Goal: Information Seeking & Learning: Check status

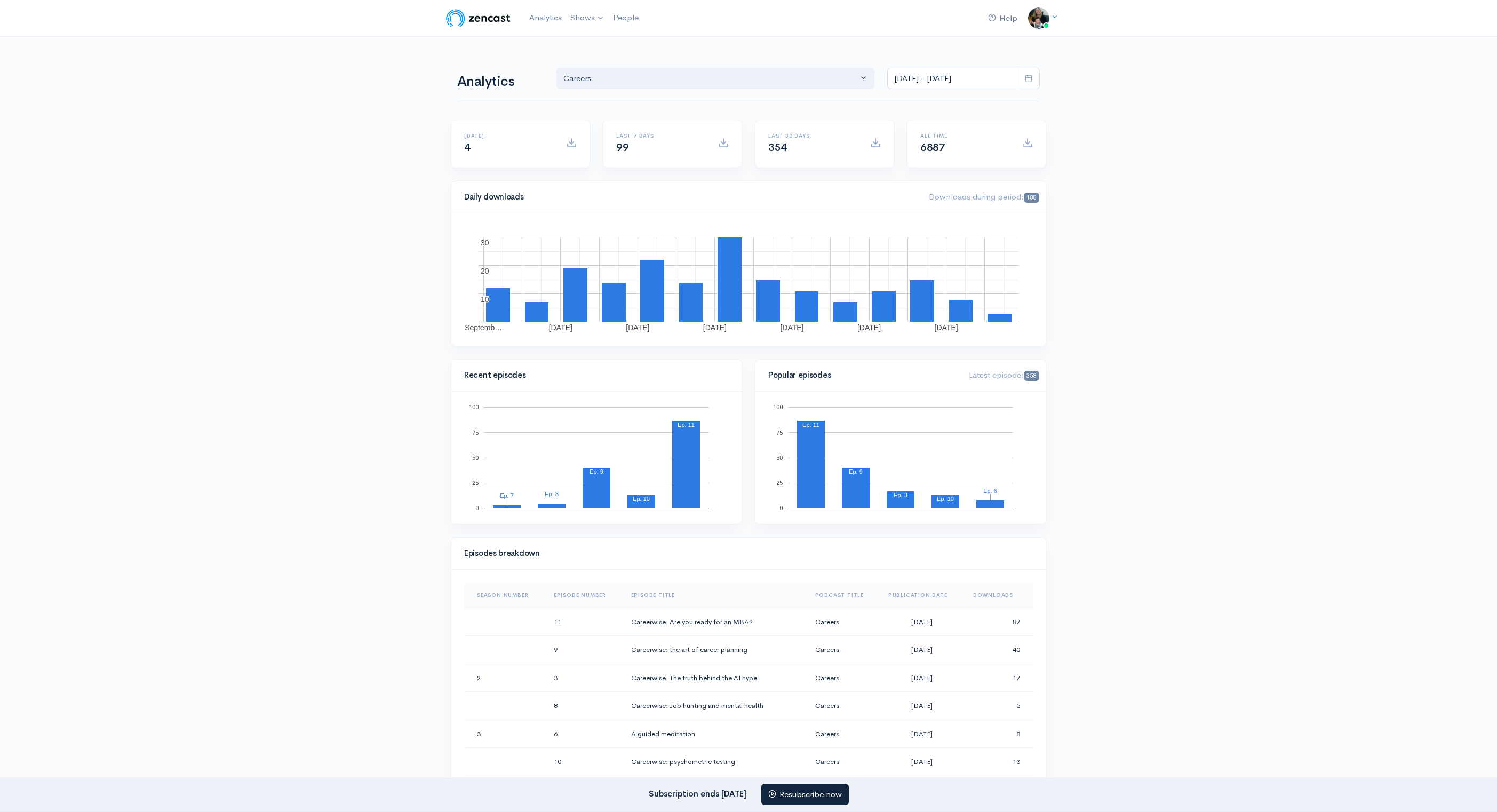
select select "14257"
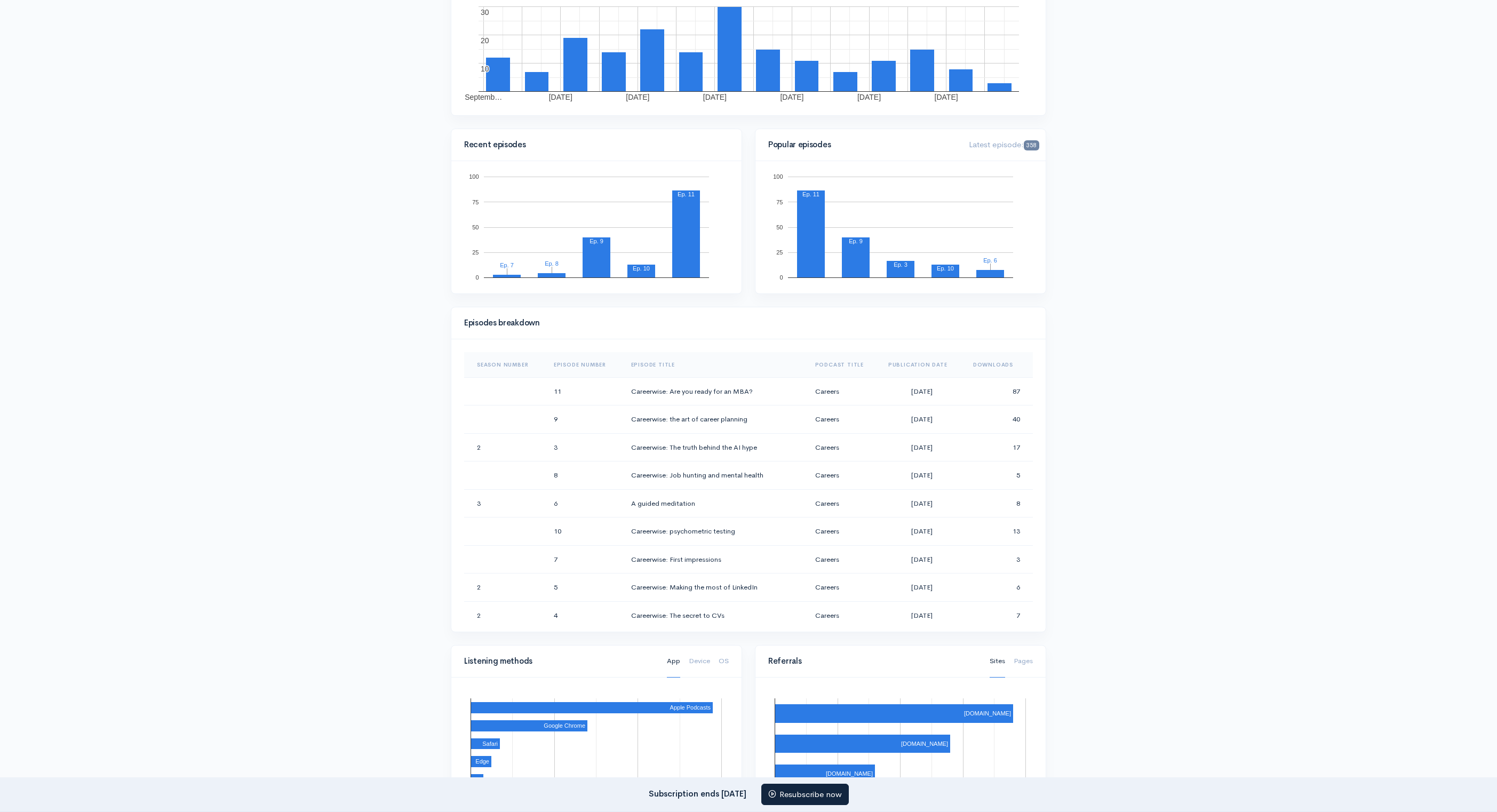
click at [979, 358] on th "Downloads" at bounding box center [999, 364] width 68 height 26
click at [979, 358] on th "Downloads" at bounding box center [995, 364] width 76 height 26
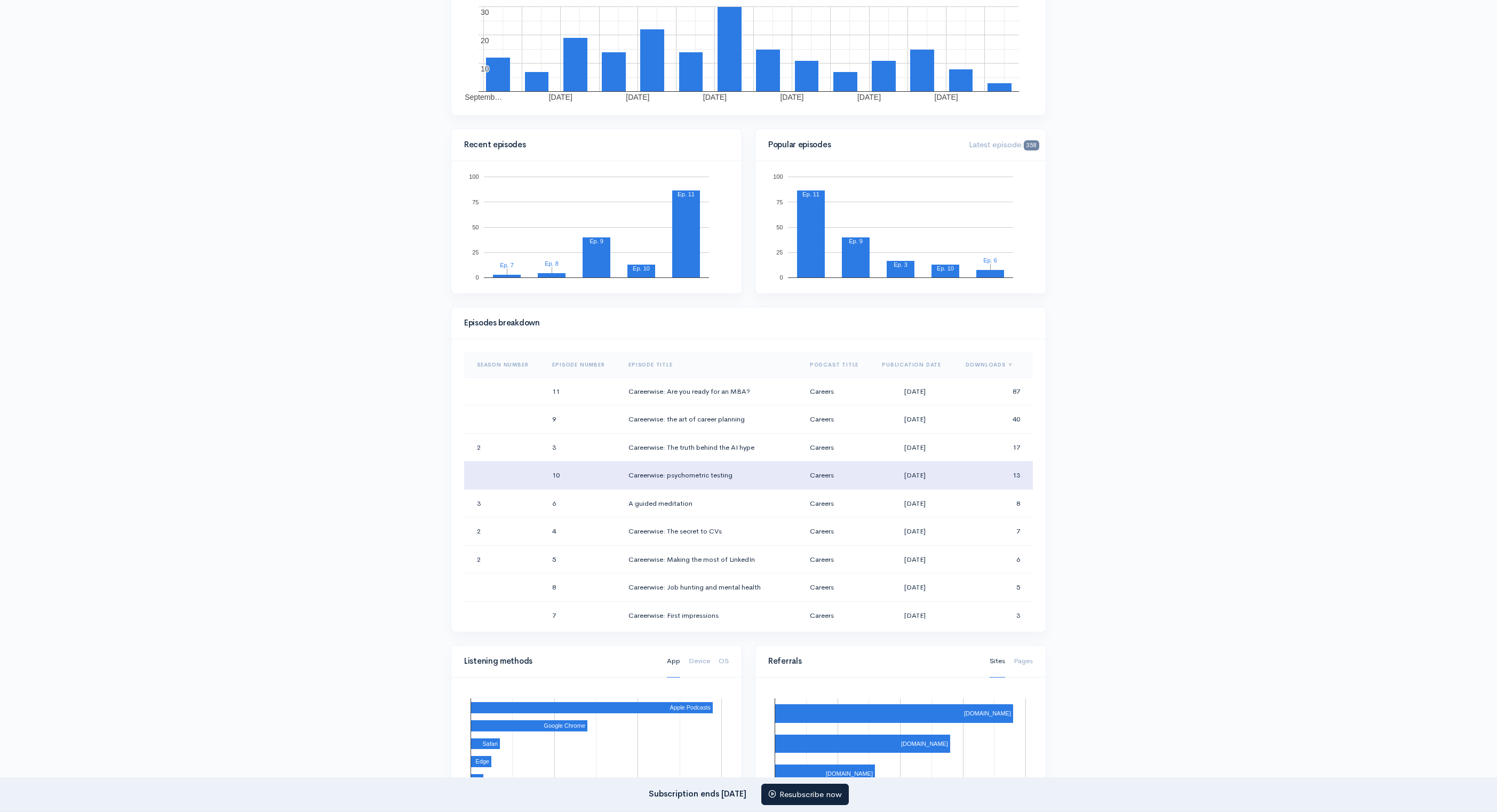
click at [717, 476] on td "Careerwise: psychometric testing" at bounding box center [710, 475] width 181 height 28
click at [641, 269] on rect "A chart." at bounding box center [641, 269] width 17 height 6
click at [636, 266] on rect "A chart." at bounding box center [641, 269] width 17 height 6
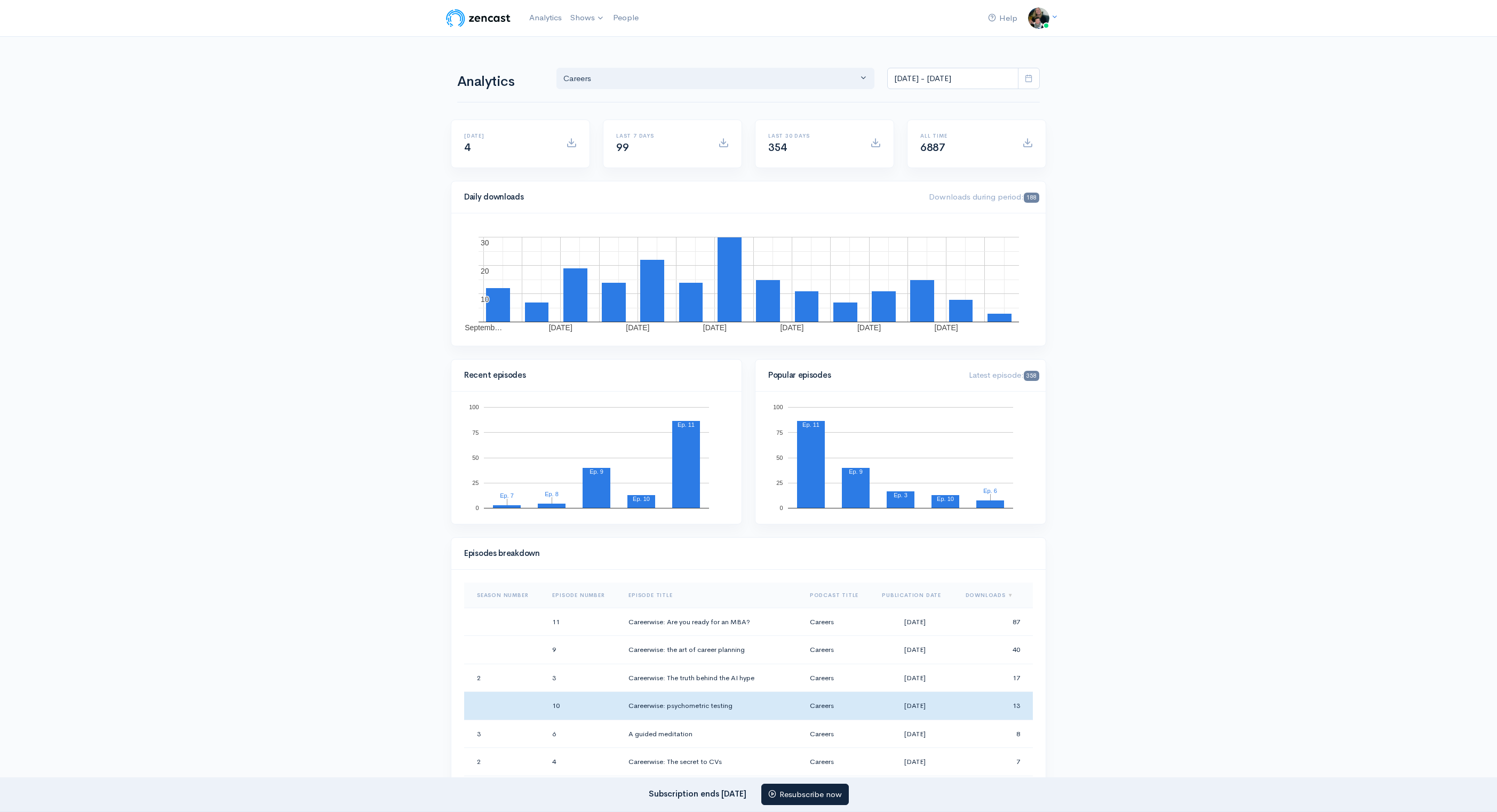
click at [876, 135] on div "Last 30 days 354" at bounding box center [824, 144] width 125 height 22
click at [873, 138] on span at bounding box center [876, 142] width 11 height 11
click at [990, 142] on div "All time 6887" at bounding box center [965, 144] width 102 height 22
click at [1031, 142] on span at bounding box center [1028, 142] width 11 height 11
click at [784, 164] on div "Last 30 days 354" at bounding box center [824, 144] width 138 height 47
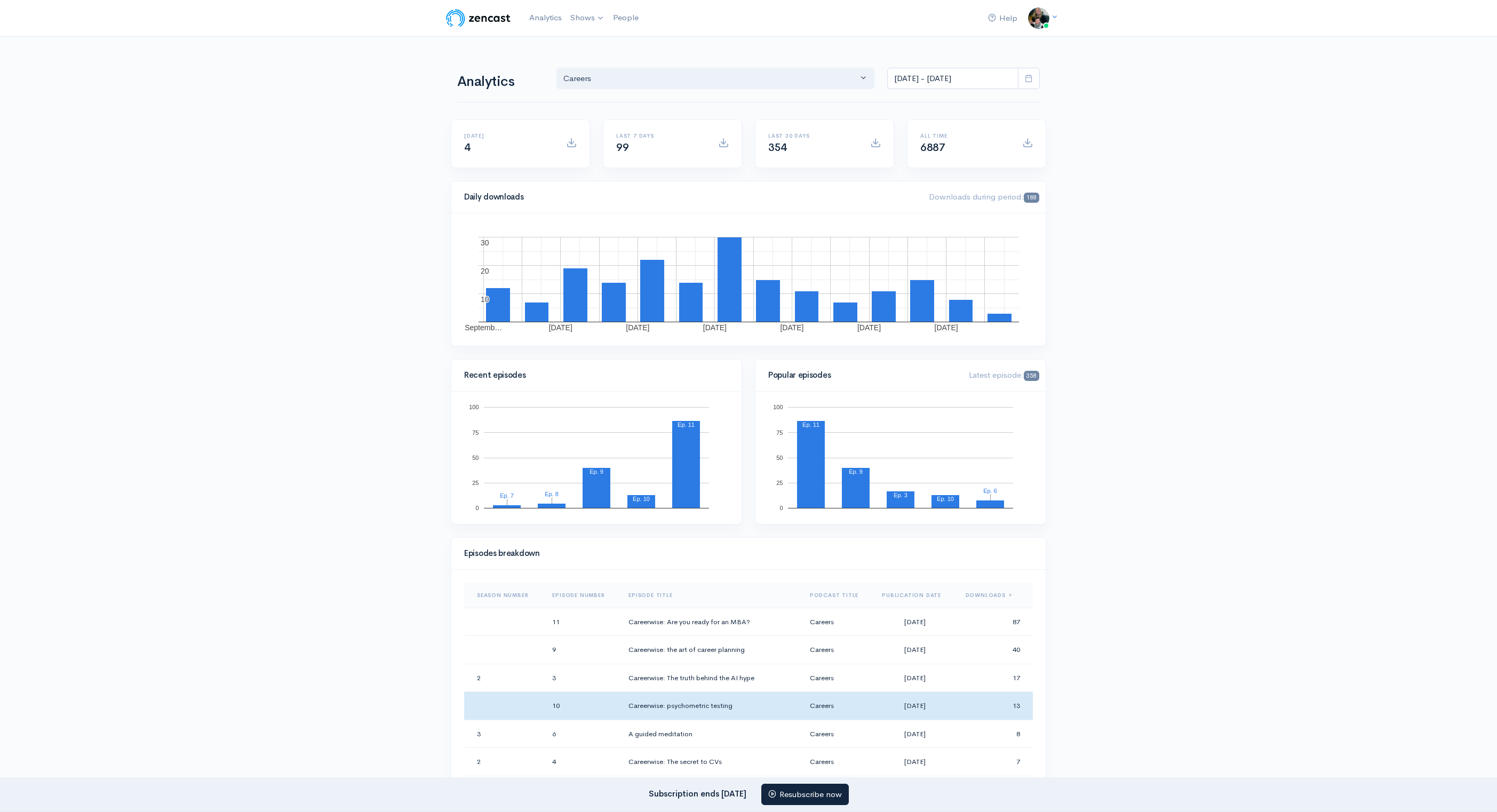
click at [776, 148] on span "354" at bounding box center [778, 147] width 19 height 13
drag, startPoint x: 866, startPoint y: 135, endPoint x: 804, endPoint y: 139, distance: 62.1
click at [857, 135] on div "Last 30 days 354" at bounding box center [824, 144] width 125 height 22
click at [803, 139] on div "Last 30 days 354" at bounding box center [813, 144] width 102 height 22
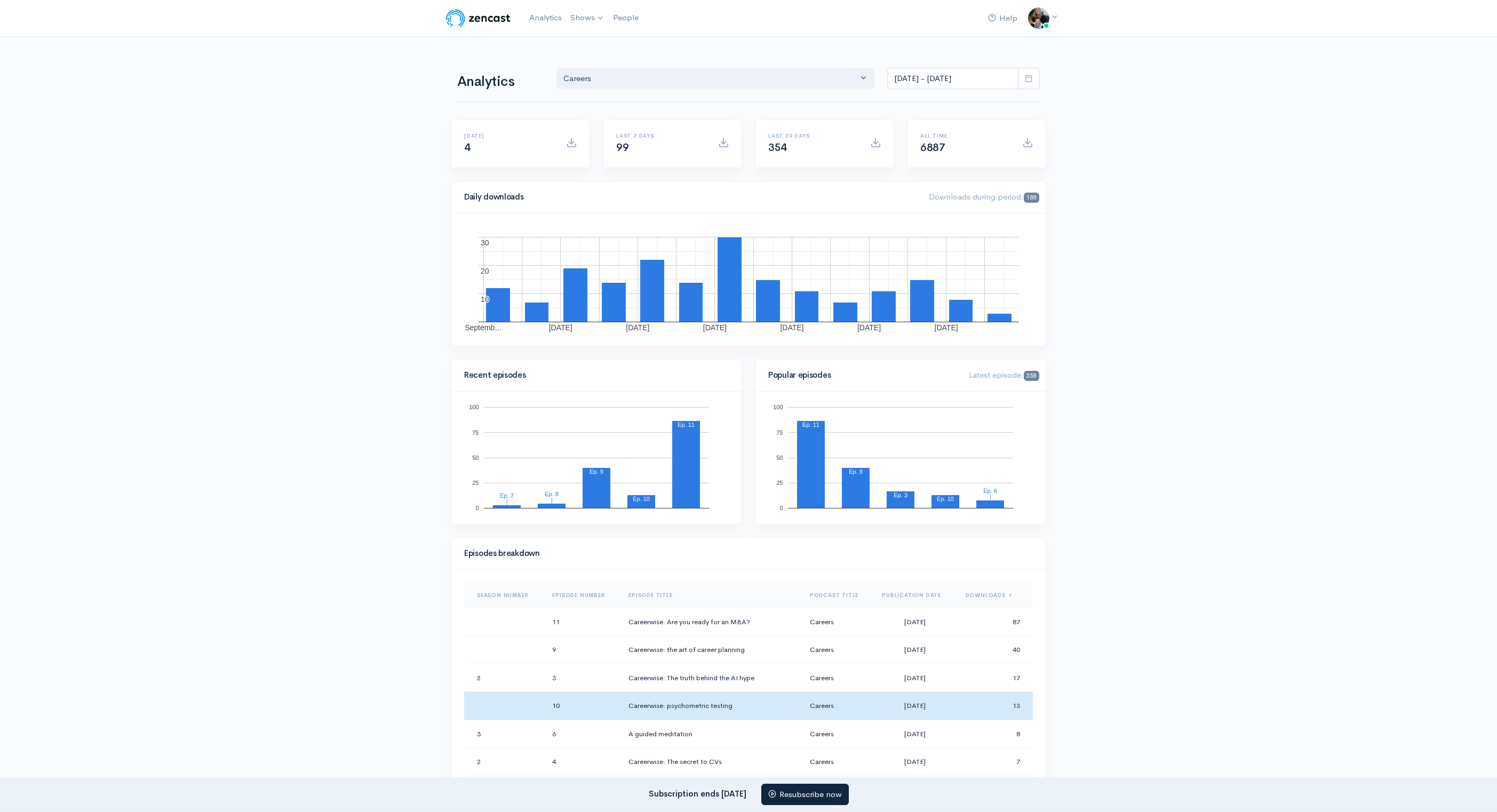
click at [881, 141] on div at bounding box center [875, 144] width 23 height 14
click at [834, 148] on div "354" at bounding box center [813, 148] width 89 height 13
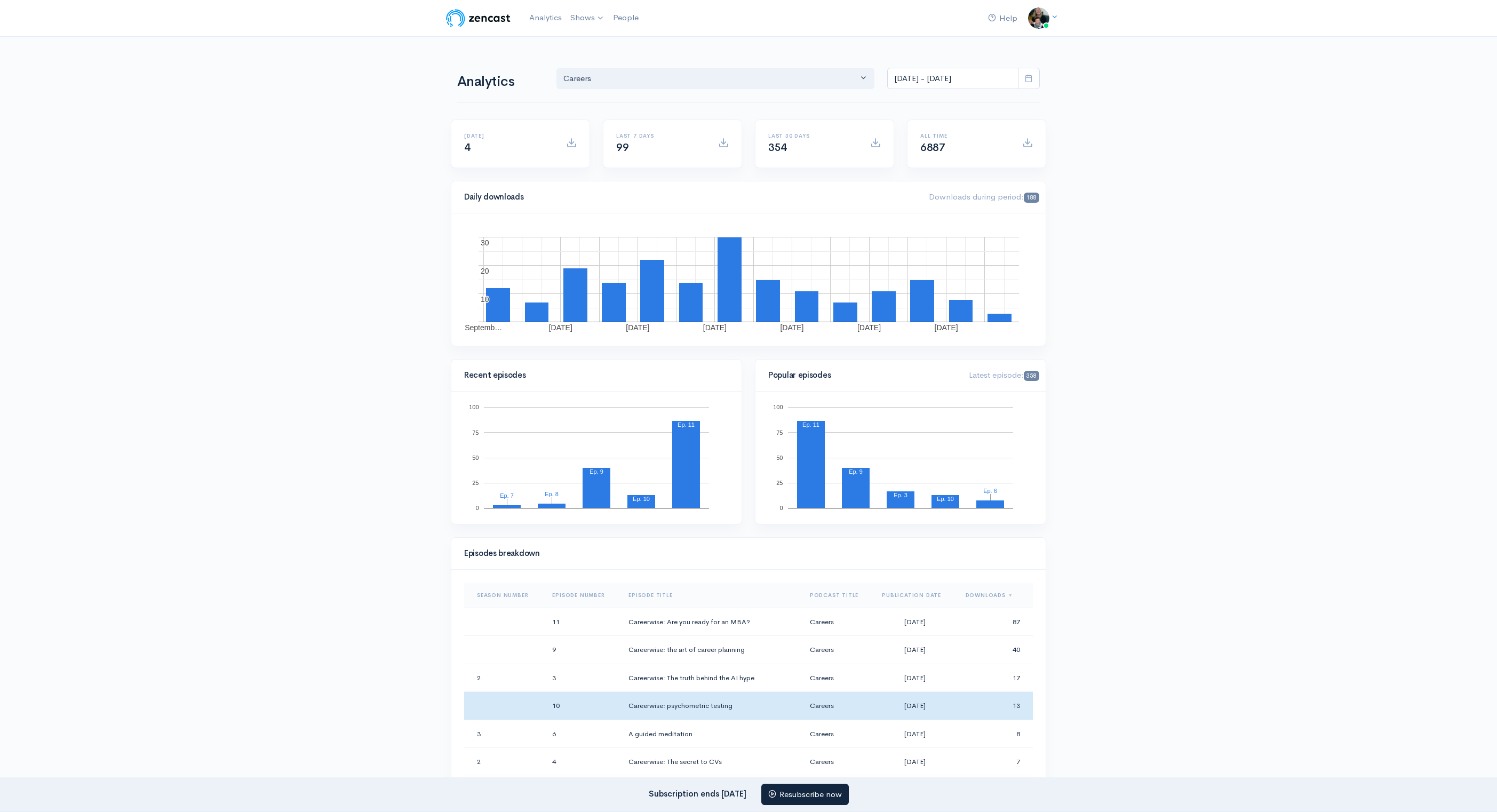
click at [834, 148] on div "354" at bounding box center [813, 148] width 89 height 13
click at [943, 138] on h6 "All time" at bounding box center [965, 136] width 89 height 6
click at [1024, 144] on span at bounding box center [1028, 142] width 11 height 11
click at [1027, 143] on span at bounding box center [1028, 142] width 11 height 11
click at [1028, 77] on icon at bounding box center [1028, 78] width 8 height 8
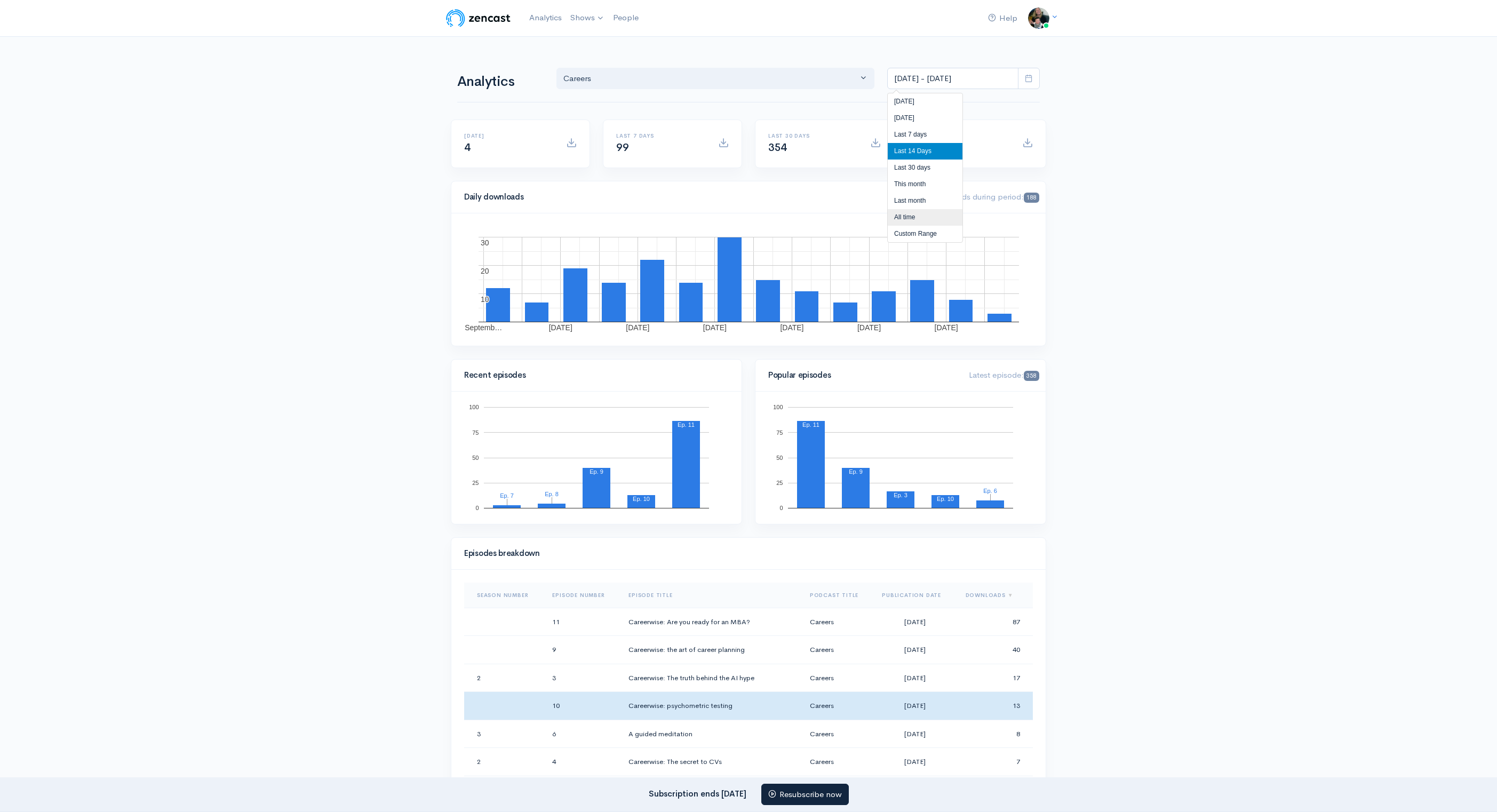
click at [927, 220] on li "All time" at bounding box center [925, 217] width 75 height 17
type input "[DATE] - [DATE]"
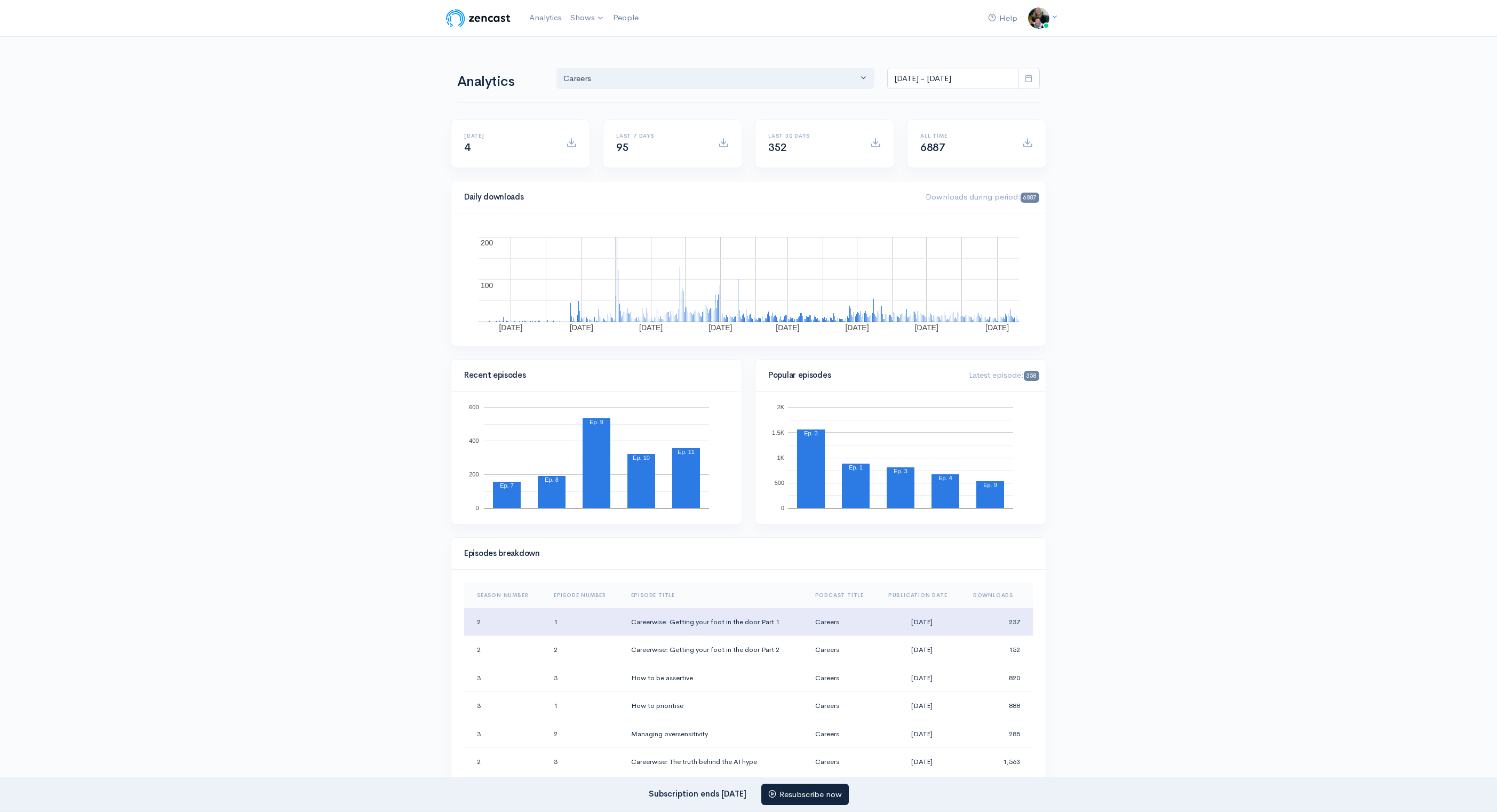
click at [993, 627] on td "237" at bounding box center [999, 621] width 68 height 28
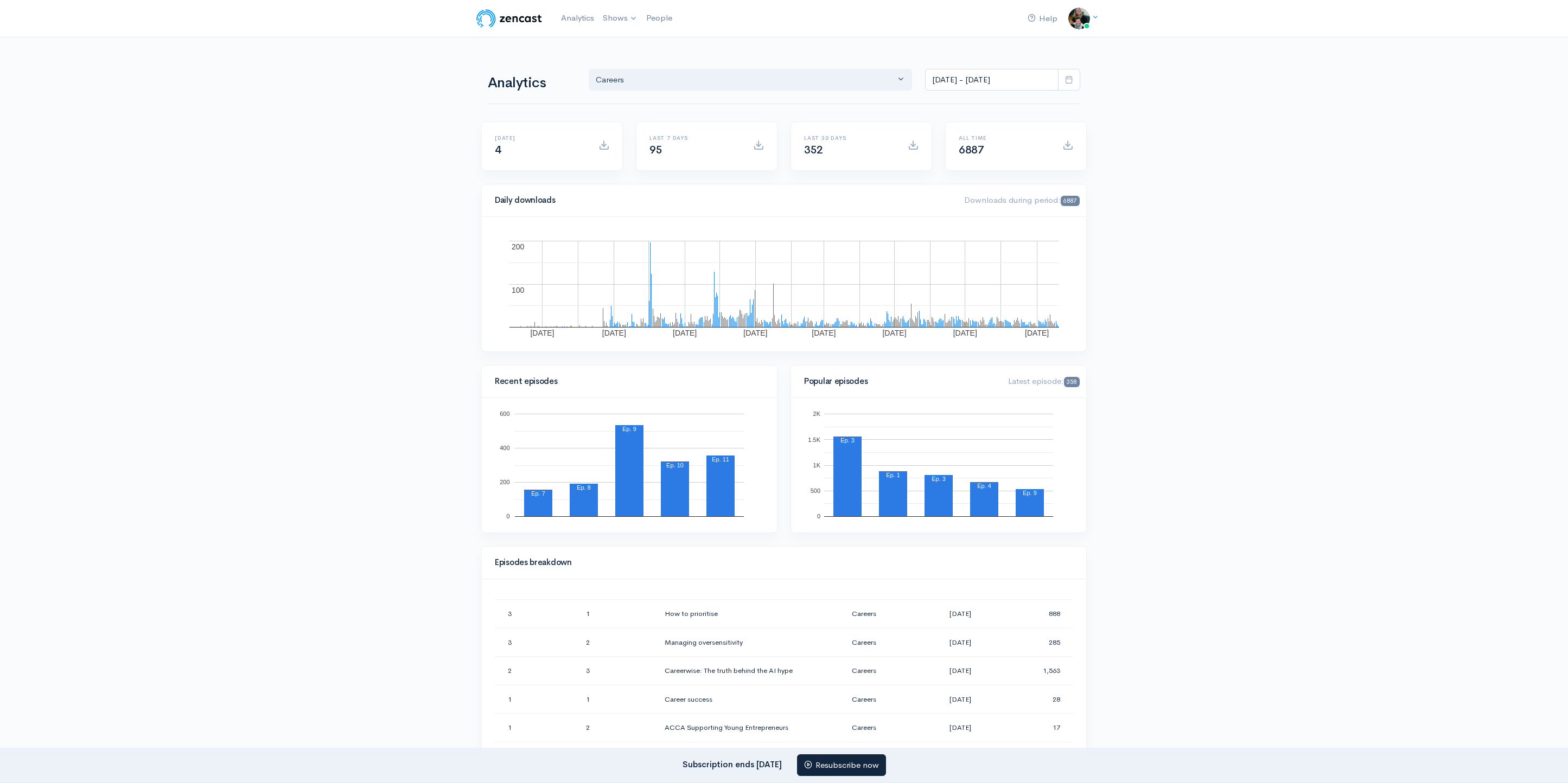
scroll to position [210, 0]
click at [1161, 673] on div "Help Notifications View all Your profile Team settings Discover more shows from…" at bounding box center [784, 768] width 1568 height 1537
click at [1021, 604] on th "Downloads" at bounding box center [1038, 605] width 69 height 26
click at [1020, 606] on th "Downloads" at bounding box center [1035, 605] width 77 height 26
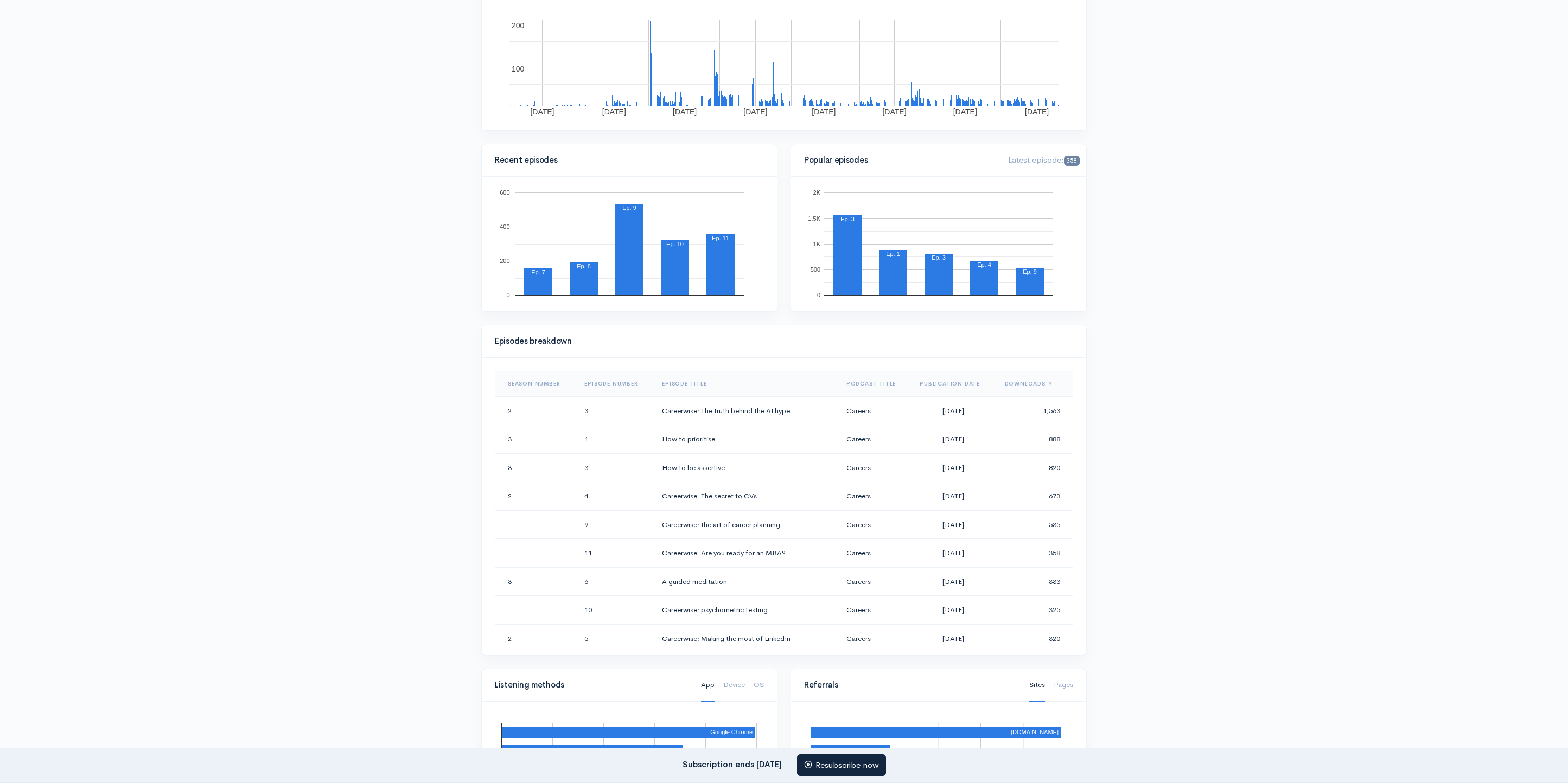
scroll to position [223, 0]
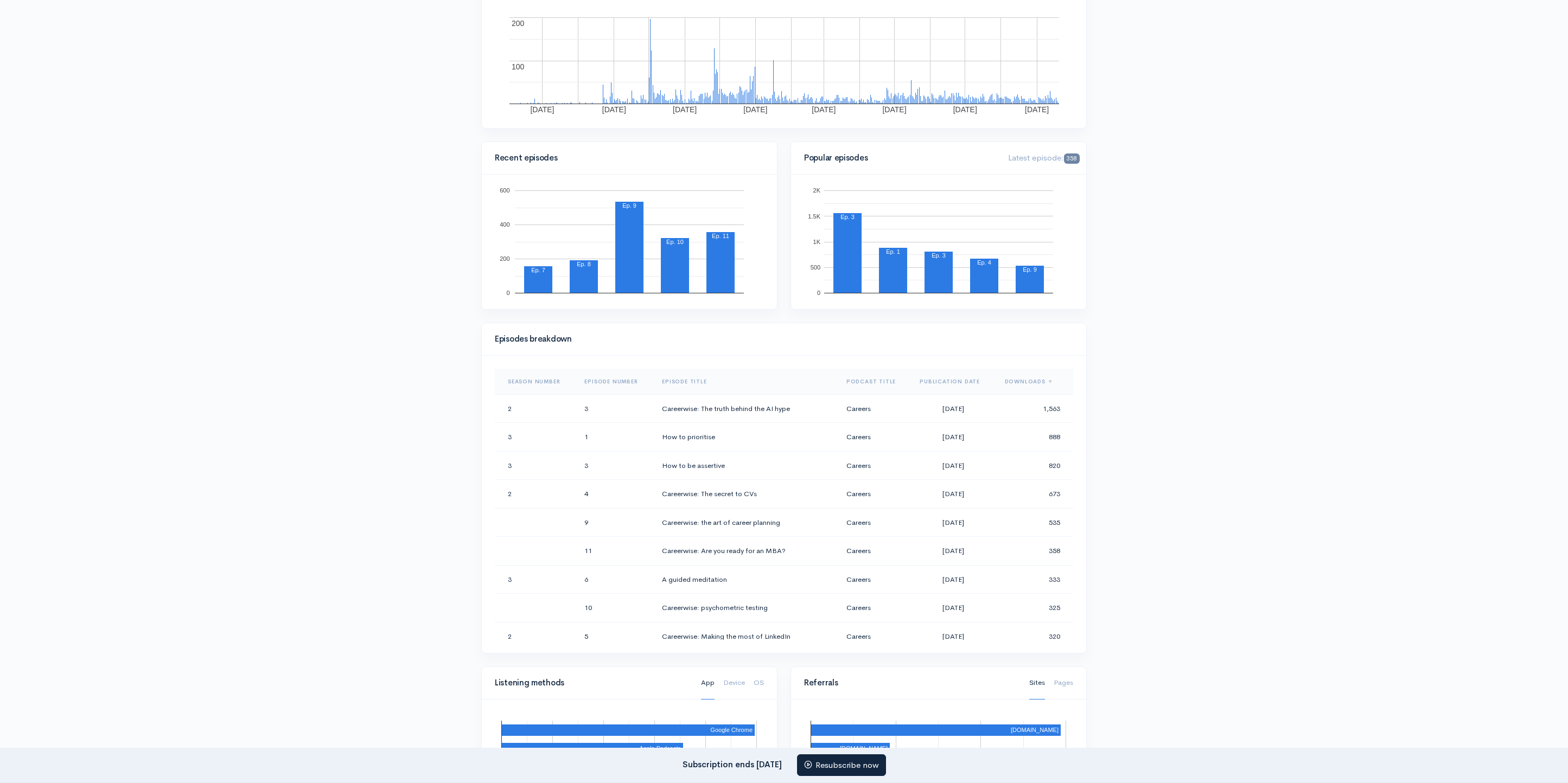
click at [1295, 511] on div "Help Notifications View all Your profile Team settings Discover more shows from…" at bounding box center [784, 545] width 1568 height 1537
click at [948, 382] on th "Publication Date" at bounding box center [954, 381] width 85 height 26
click at [948, 382] on th "Publication Date" at bounding box center [958, 381] width 94 height 26
